Goal: Information Seeking & Learning: Learn about a topic

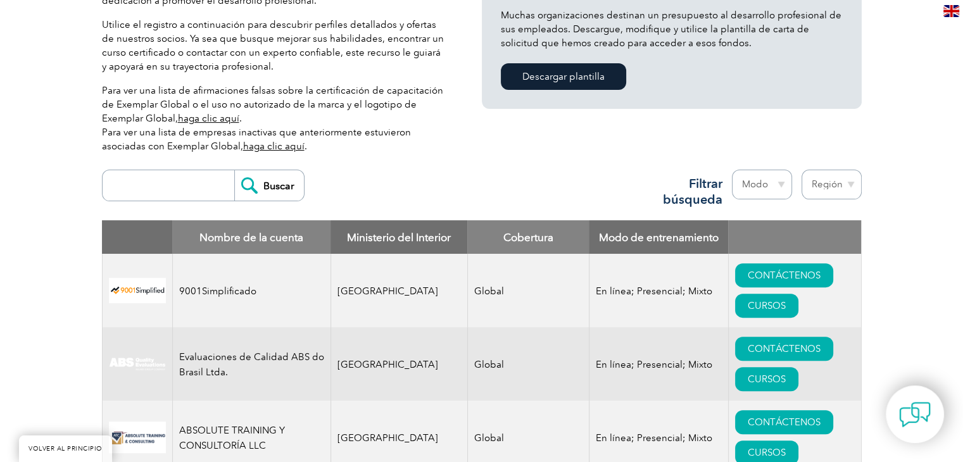
scroll to position [380, 0]
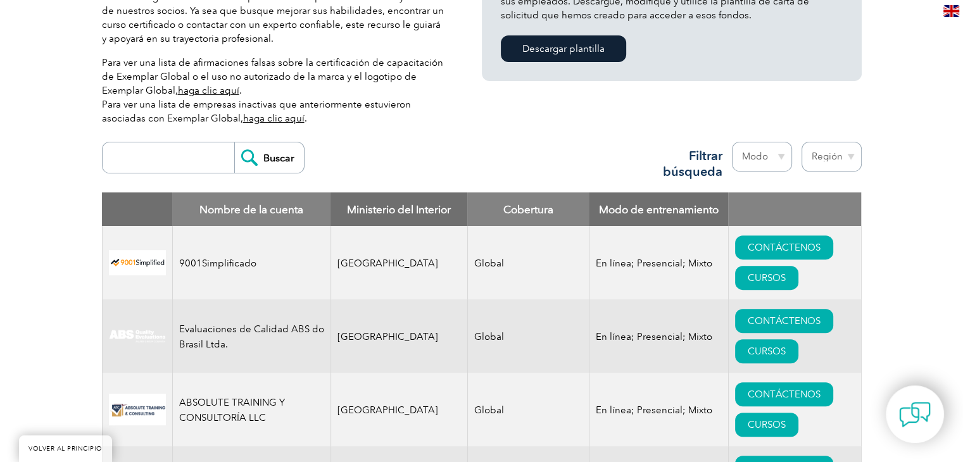
click at [180, 163] on input "search" at bounding box center [171, 157] width 125 height 30
type input "mcg"
click at [234, 142] on input "Buscar" at bounding box center [269, 157] width 70 height 30
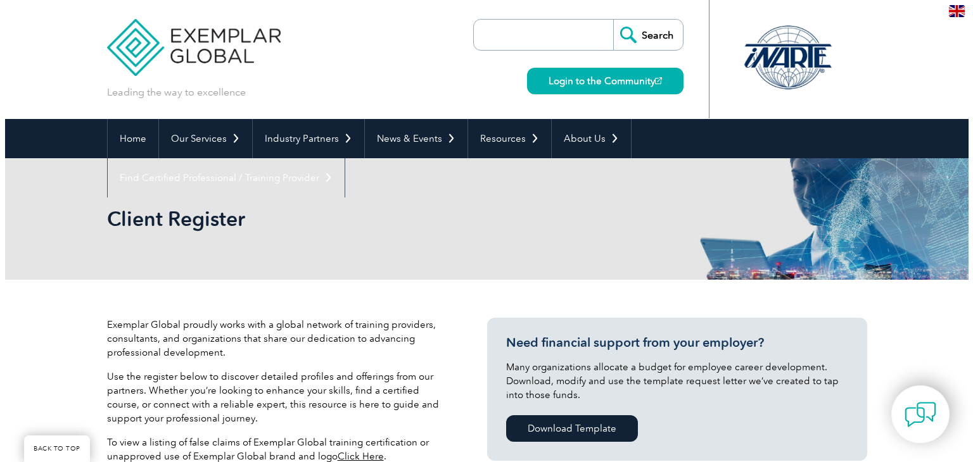
scroll to position [317, 0]
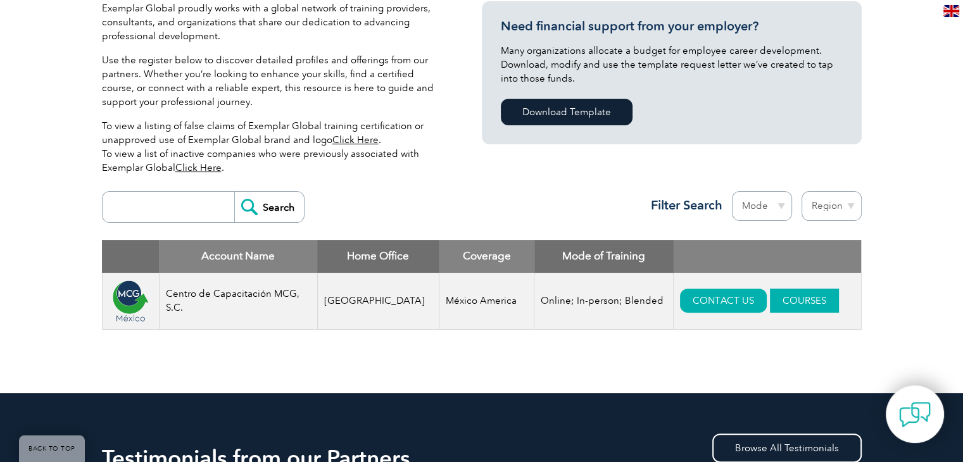
click at [770, 305] on link "COURSES" at bounding box center [804, 301] width 69 height 24
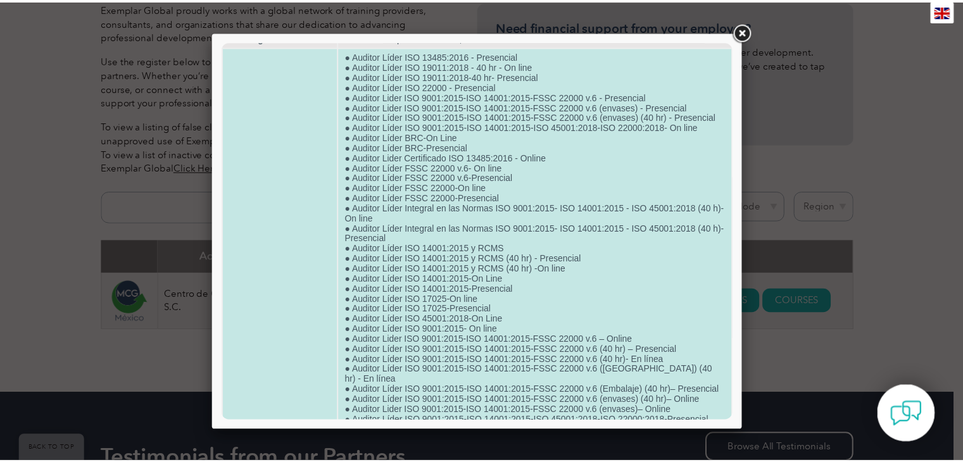
scroll to position [0, 0]
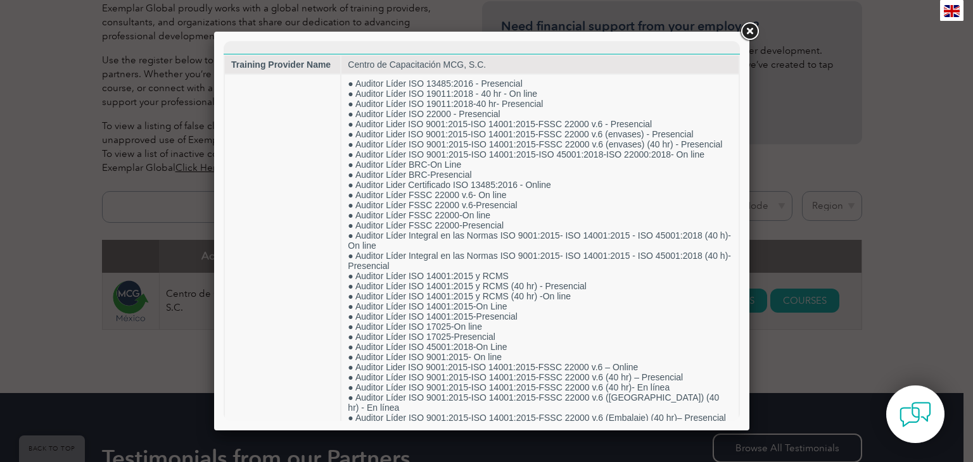
click at [774, 63] on div at bounding box center [486, 231] width 973 height 462
